Goal: Information Seeking & Learning: Learn about a topic

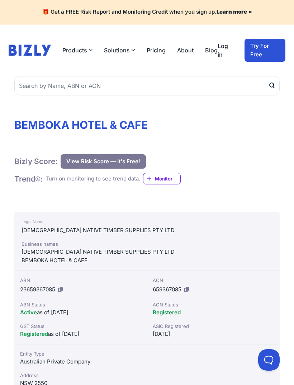
click at [160, 53] on link "Pricing" at bounding box center [156, 50] width 19 height 9
click at [162, 53] on link "Pricing" at bounding box center [156, 50] width 19 height 9
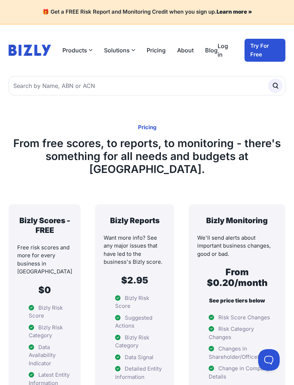
click at [190, 50] on link "About" at bounding box center [185, 50] width 17 height 9
